Goal: Find specific page/section: Find specific page/section

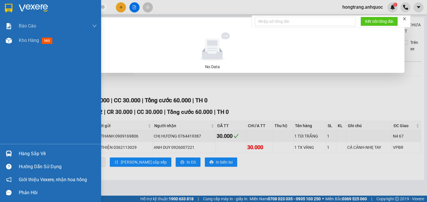
click at [6, 80] on div "Báo cáo Báo cáo dòng tiền (nhân viên) Doanh số tạo đơn theo VP gửi (nhà xe) Doa…" at bounding box center [50, 81] width 101 height 125
click at [29, 38] on span "Kho hàng" at bounding box center [29, 40] width 20 height 5
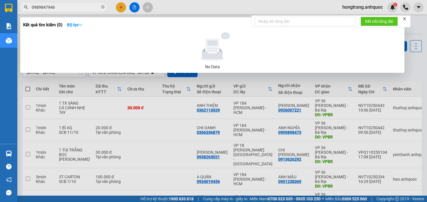
click at [414, 20] on div at bounding box center [213, 101] width 427 height 202
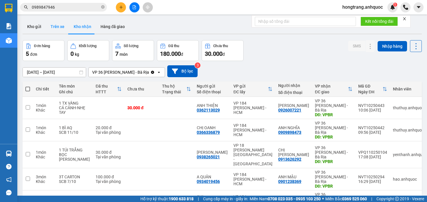
click at [60, 26] on button "Trên xe" at bounding box center [57, 27] width 23 height 14
type input "[DATE] – [DATE]"
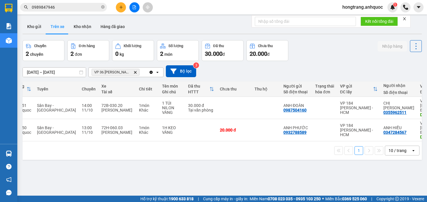
scroll to position [0, 79]
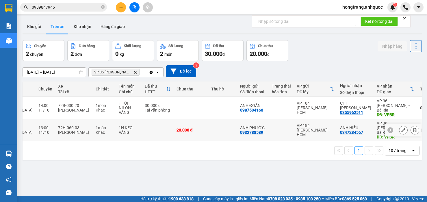
click at [414, 128] on icon at bounding box center [415, 130] width 3 height 4
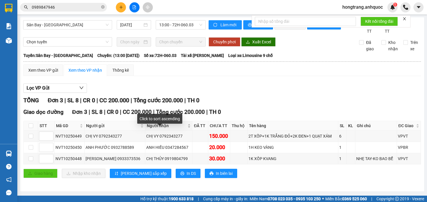
scroll to position [5, 0]
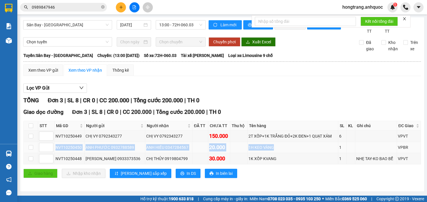
drag, startPoint x: 55, startPoint y: 150, endPoint x: 274, endPoint y: 148, distance: 218.3
click at [274, 148] on tr "NVT10250450 ANH PHƯỚC 0932788589 ANH HIẾU 0347284567 20.000 1H KEO VÀNG 1 VPBR" at bounding box center [223, 147] width 398 height 11
copy tr "NVT10250450 ANH PHƯỚC 0932788589 ANH HIẾU 0347284567 20.000 1H KEO VÀNG"
drag, startPoint x: 97, startPoint y: 55, endPoint x: 225, endPoint y: 55, distance: 127.8
click at [225, 55] on div "Tuyến: [GEOGRAPHIC_DATA] - [GEOGRAPHIC_DATA]: (13:00 [DATE]) Số xe: 72H-060.03 …" at bounding box center [222, 55] width 398 height 6
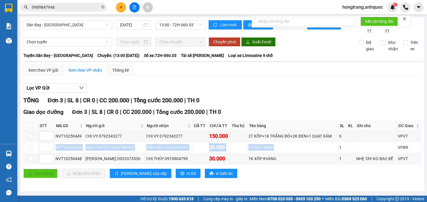
copy div "(13:00 [DATE]) Số xe: 72H-060.03 Tài xế: [PERSON_NAME]"
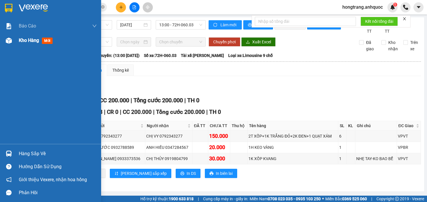
click at [14, 41] on div "Kho hàng mới" at bounding box center [50, 40] width 101 height 14
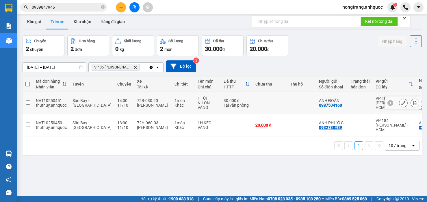
click at [413, 101] on icon at bounding box center [415, 103] width 4 height 4
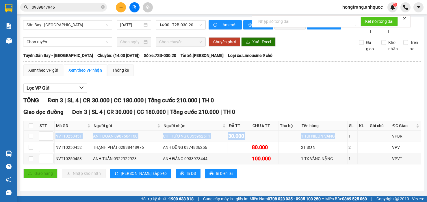
drag, startPoint x: 56, startPoint y: 138, endPoint x: 333, endPoint y: 136, distance: 277.3
click at [333, 136] on tr "NVT10250451 ANH ĐOÀN 0987504160 CHỊ HƯƠNG 0355962511 30.000 1 TÚI NILON VÀNG 1 …" at bounding box center [223, 136] width 398 height 11
copy tr "NVT10250451 ANH ĐOÀN 0987504160 CHỊ HƯƠNG 0355962511 30.000 1 TÚI NILON VÀNG"
